Goal: Task Accomplishment & Management: Manage account settings

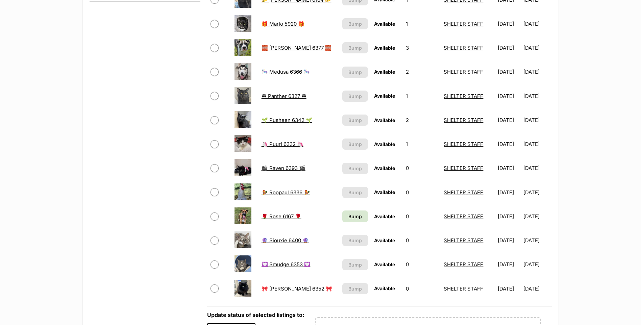
scroll to position [338, 0]
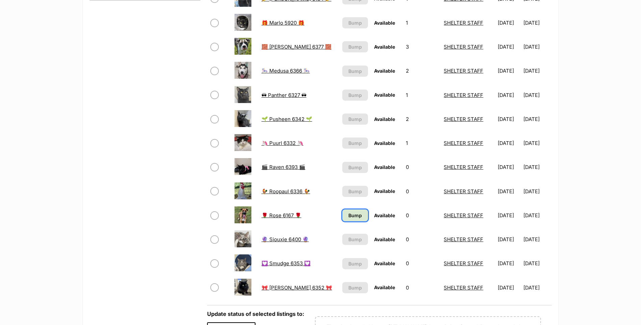
click at [349, 215] on span "Bump" at bounding box center [356, 215] width 14 height 7
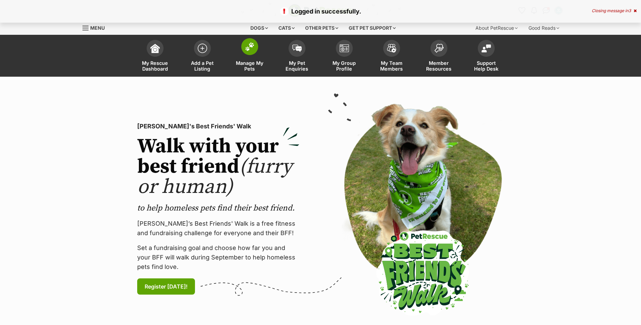
click at [251, 49] on img at bounding box center [249, 46] width 9 height 9
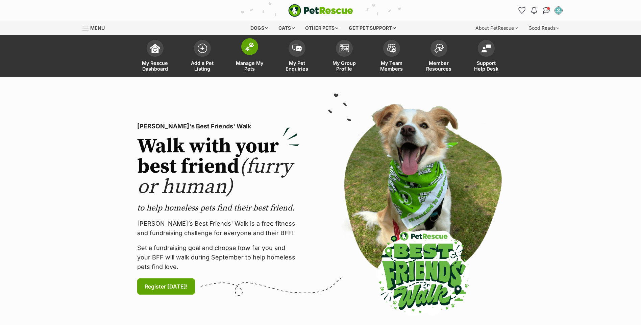
click at [246, 64] on span "Manage My Pets" at bounding box center [250, 65] width 30 height 11
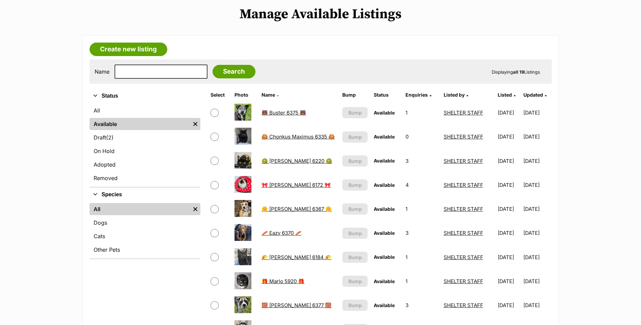
scroll to position [68, 0]
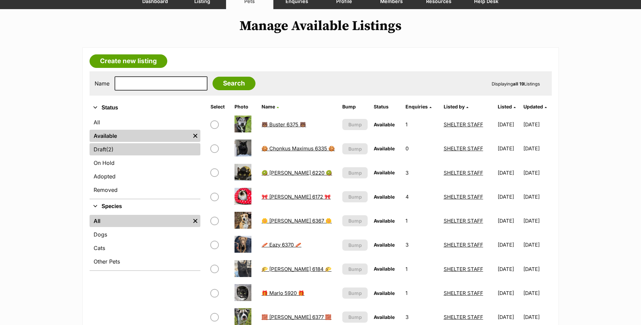
click at [142, 145] on link "Draft (2) Items" at bounding box center [145, 149] width 111 height 12
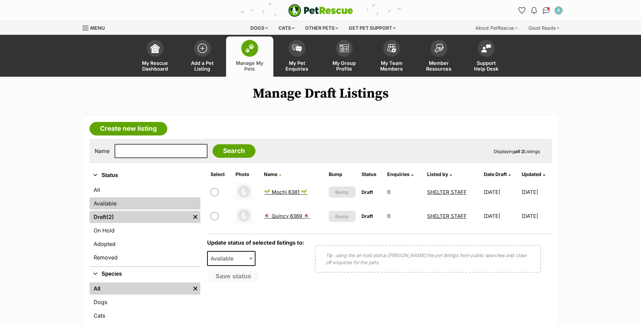
click at [149, 200] on link "Available" at bounding box center [145, 203] width 111 height 12
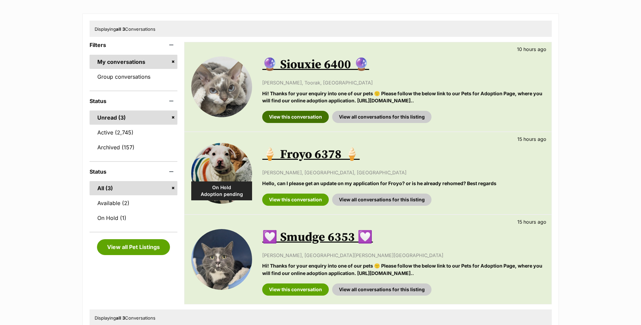
click at [295, 112] on link "View this conversation" at bounding box center [295, 117] width 67 height 12
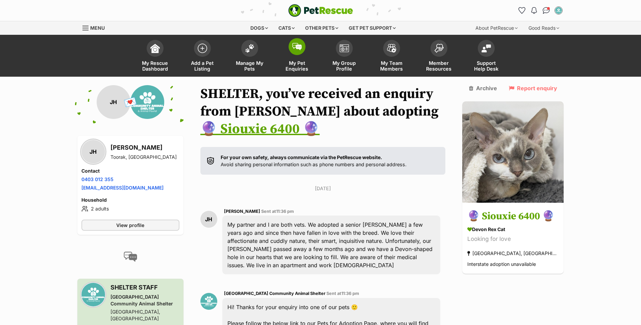
click at [288, 56] on link "My Pet Enquiries" at bounding box center [296, 57] width 47 height 40
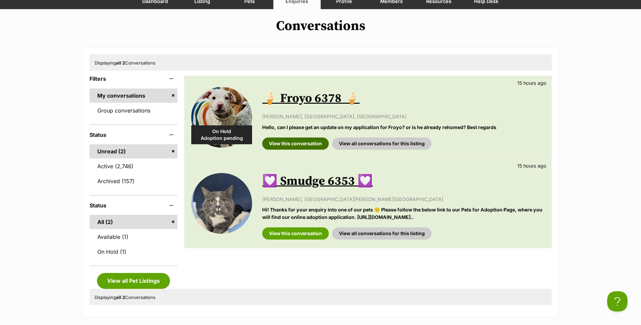
click at [309, 140] on link "View this conversation" at bounding box center [295, 144] width 67 height 12
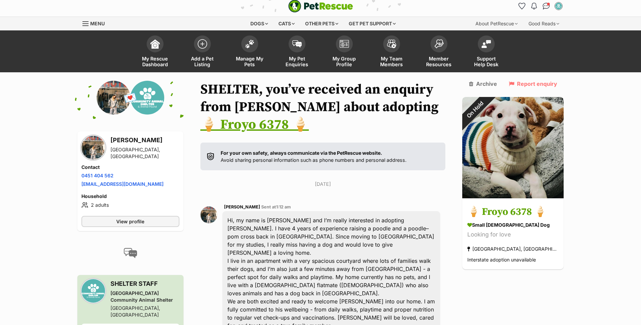
scroll to position [4, 0]
click at [110, 99] on img at bounding box center [114, 98] width 34 height 34
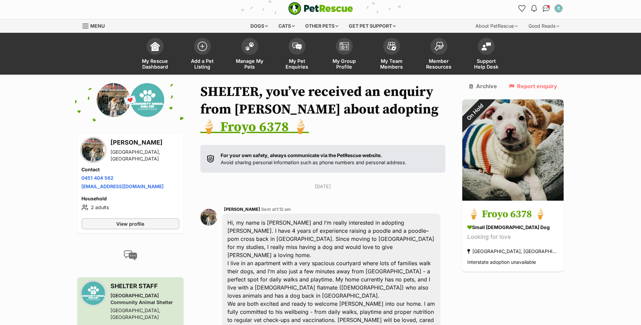
scroll to position [0, 0]
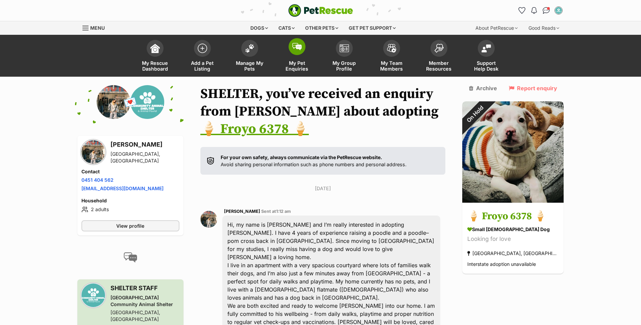
click at [316, 51] on link "My Pet Enquiries" at bounding box center [296, 57] width 47 height 40
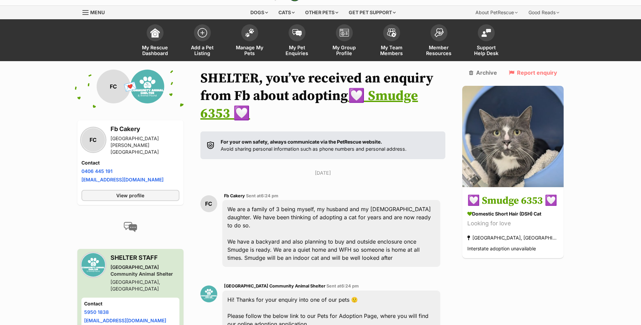
scroll to position [14, 0]
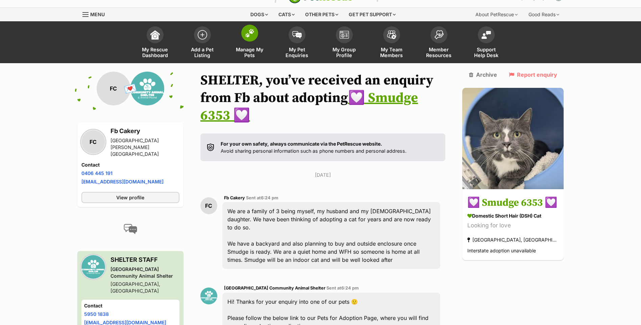
click at [256, 37] on span at bounding box center [249, 33] width 17 height 17
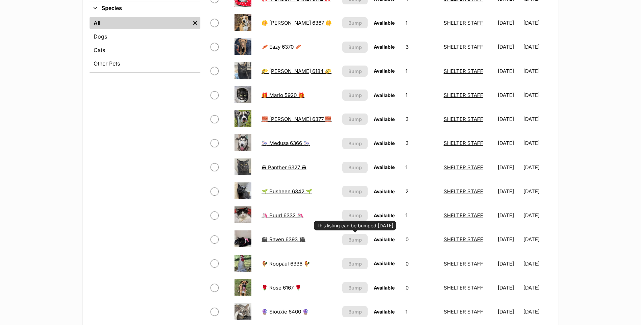
scroll to position [101, 0]
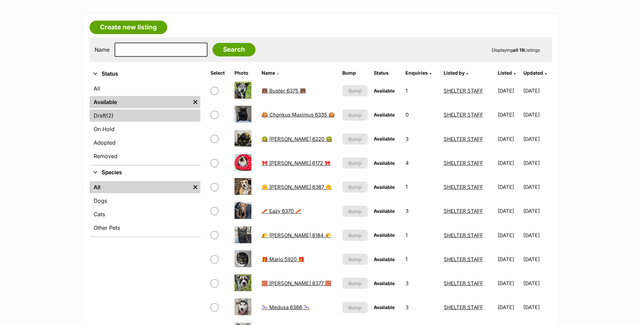
click at [153, 113] on link "Draft (2) Items" at bounding box center [145, 116] width 111 height 12
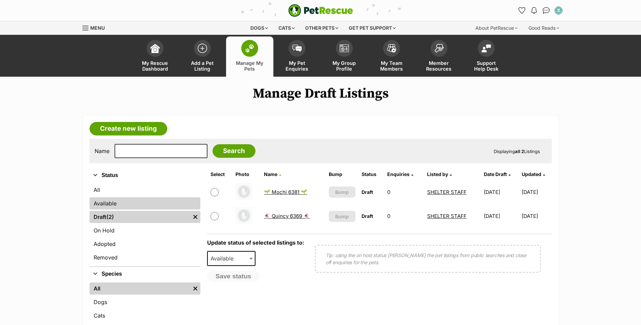
click at [143, 203] on link "Available" at bounding box center [145, 203] width 111 height 12
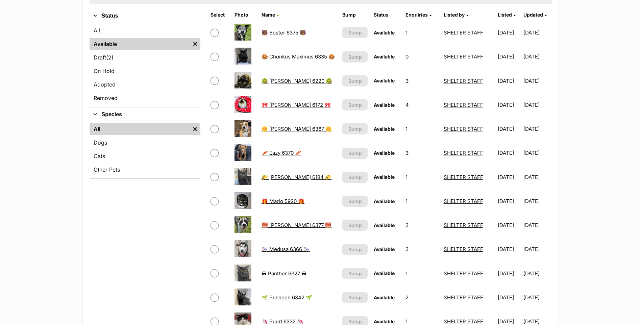
scroll to position [135, 0]
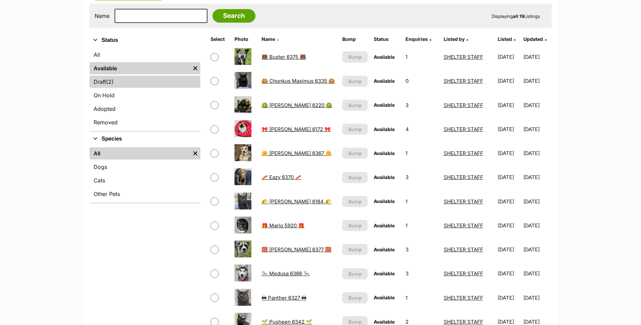
click at [155, 84] on link "Draft (2) Items" at bounding box center [145, 82] width 111 height 12
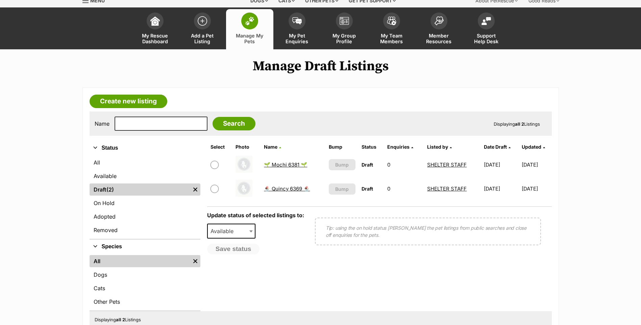
scroll to position [34, 0]
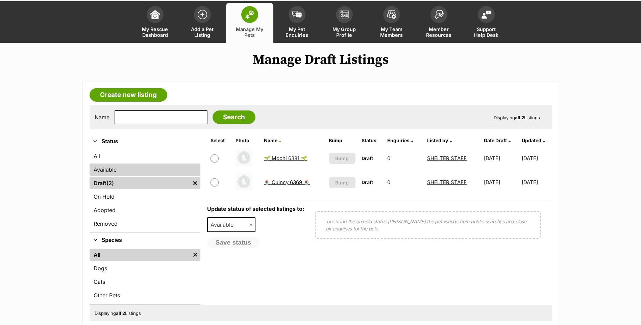
click at [118, 175] on link "Available" at bounding box center [145, 170] width 111 height 12
